Goal: Download file/media

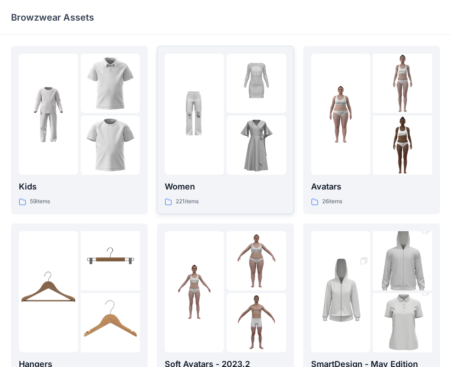
click at [190, 141] on div at bounding box center [194, 114] width 59 height 121
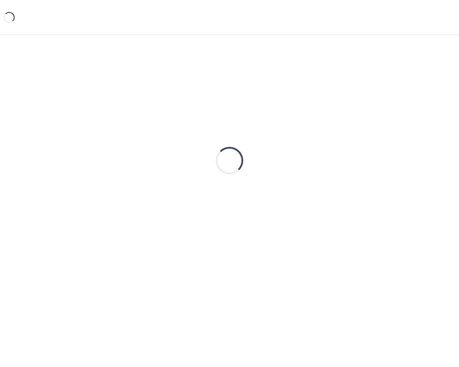
click at [190, 141] on div "Loading..." at bounding box center [229, 161] width 437 height 230
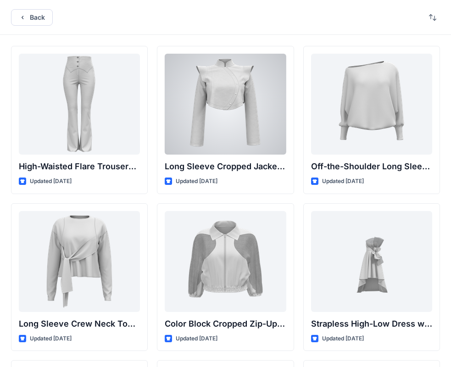
click at [208, 127] on div at bounding box center [225, 104] width 121 height 101
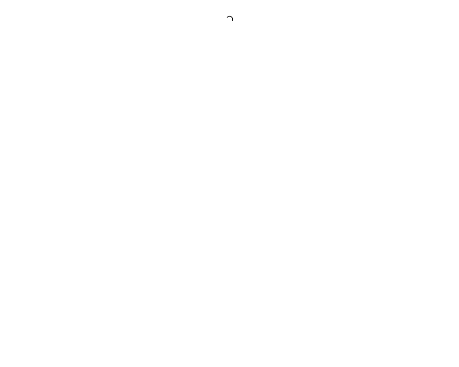
click at [208, 127] on div at bounding box center [229, 183] width 459 height 367
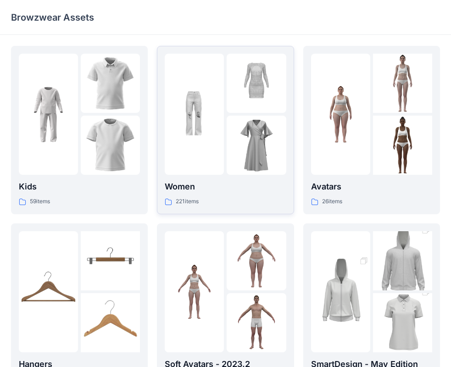
click at [257, 107] on img at bounding box center [256, 83] width 59 height 59
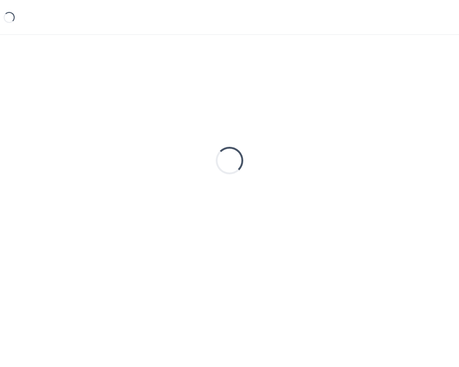
click at [257, 107] on div "Loading..." at bounding box center [229, 161] width 437 height 230
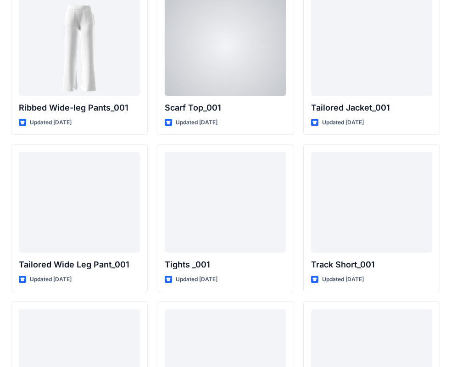
scroll to position [10282, 0]
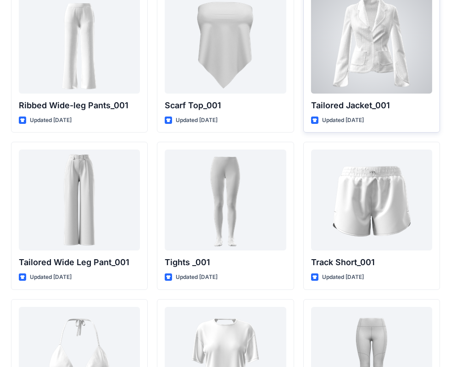
click at [347, 33] on div at bounding box center [371, 43] width 121 height 101
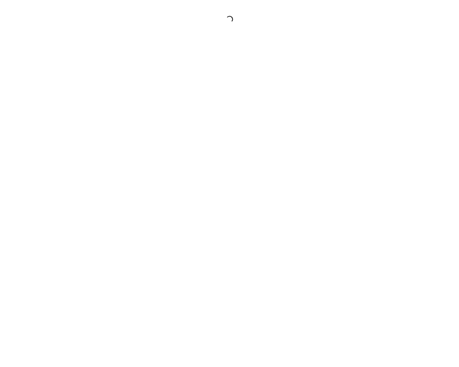
click at [347, 33] on div at bounding box center [229, 183] width 459 height 367
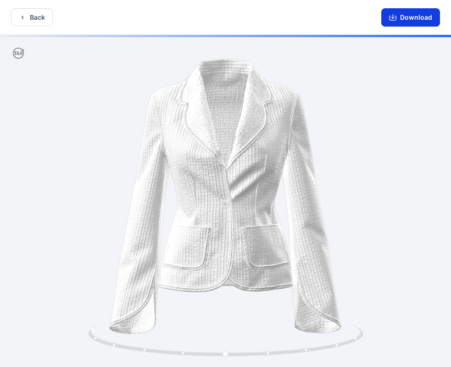
click at [400, 18] on button "Download" at bounding box center [410, 17] width 59 height 18
